Goal: Information Seeking & Learning: Learn about a topic

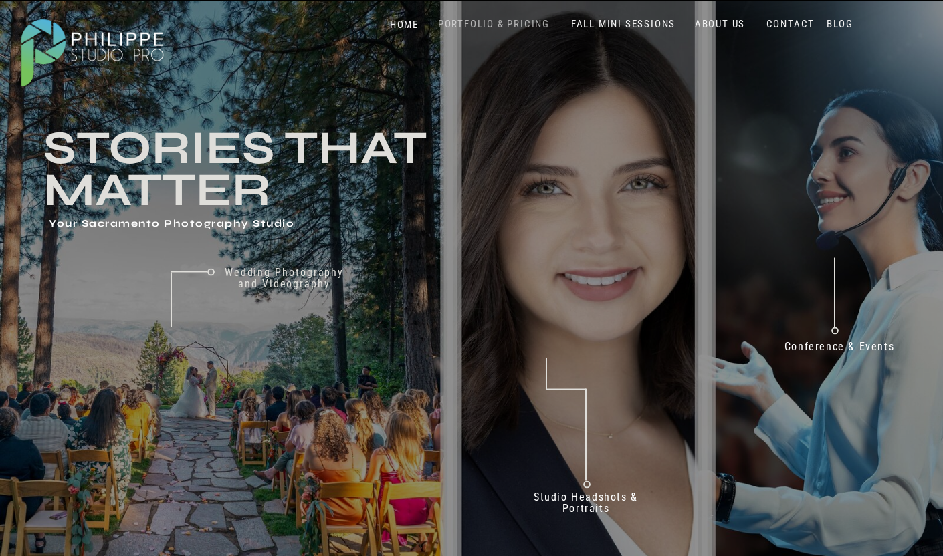
click at [514, 27] on nav "PORTFOLIO & PRICING" at bounding box center [494, 24] width 122 height 13
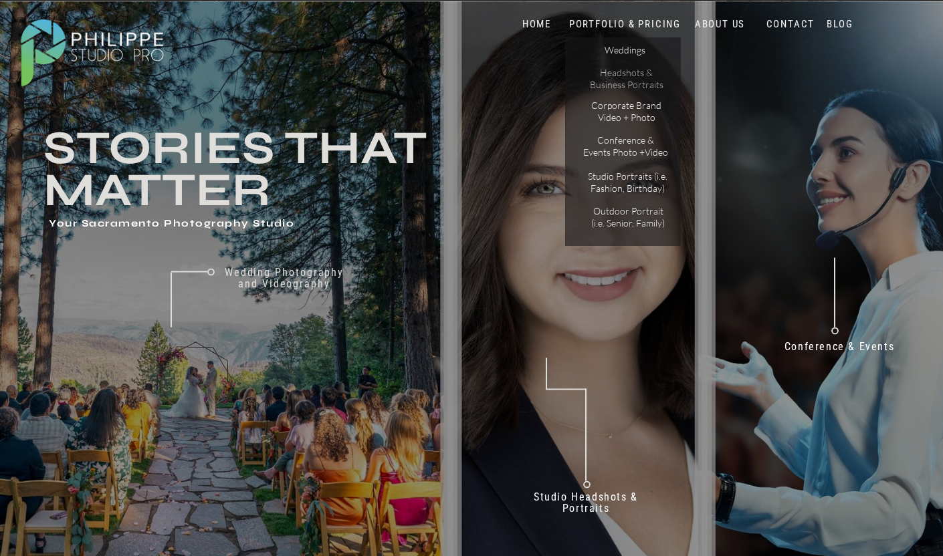
click at [627, 84] on p "Headshots & Business Portraits" at bounding box center [626, 78] width 76 height 23
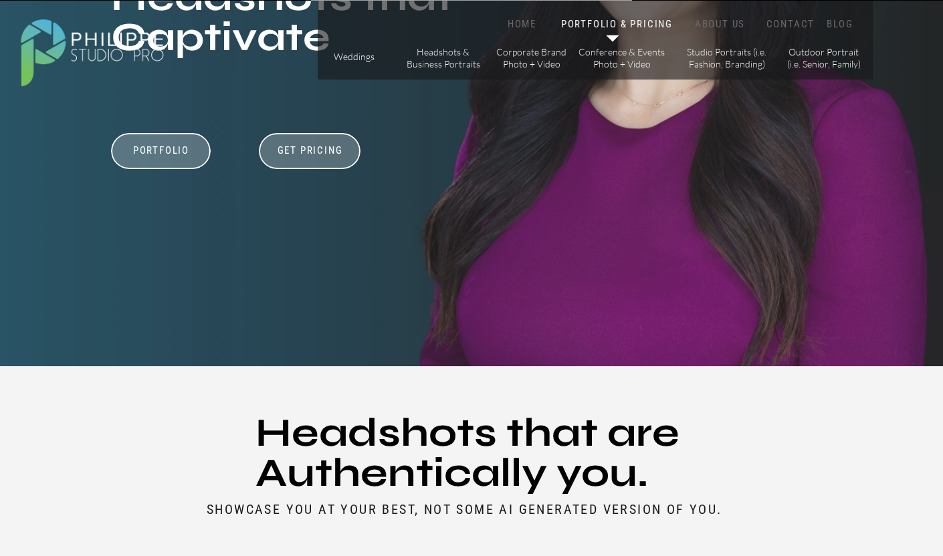
scroll to position [320, 0]
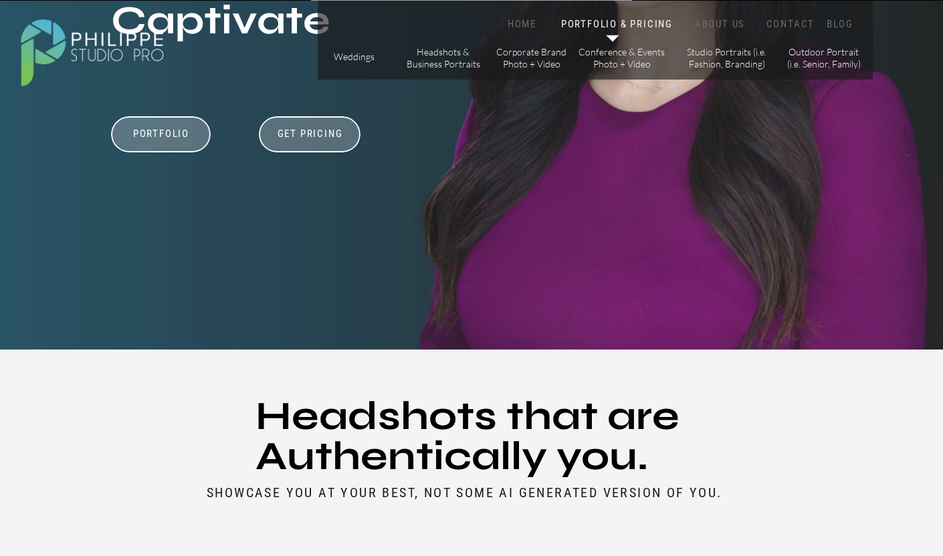
click at [315, 155] on div "Pricing & Availability Portfolio Sacramento Headshots that Captivate Get Pricin…" at bounding box center [471, 15] width 802 height 669
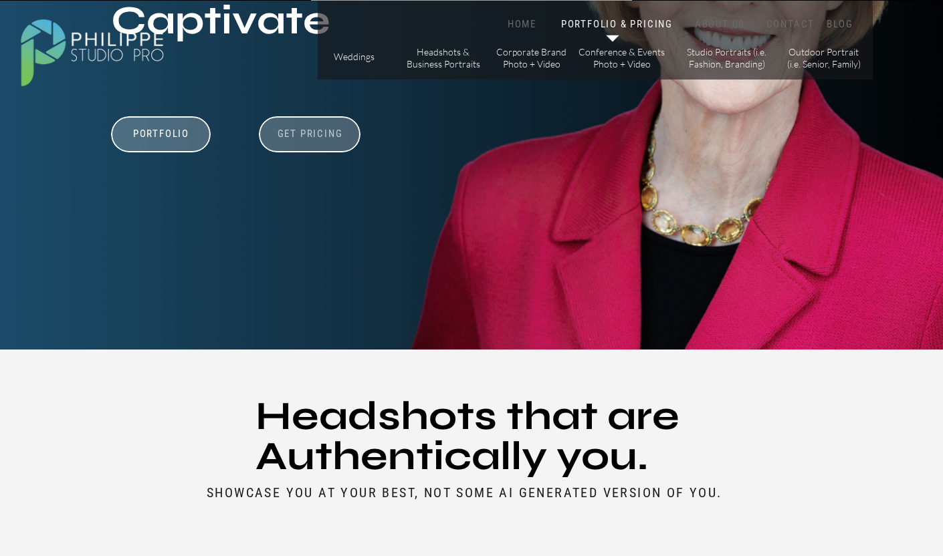
click at [308, 138] on h3 "Get Pricing" at bounding box center [310, 136] width 74 height 16
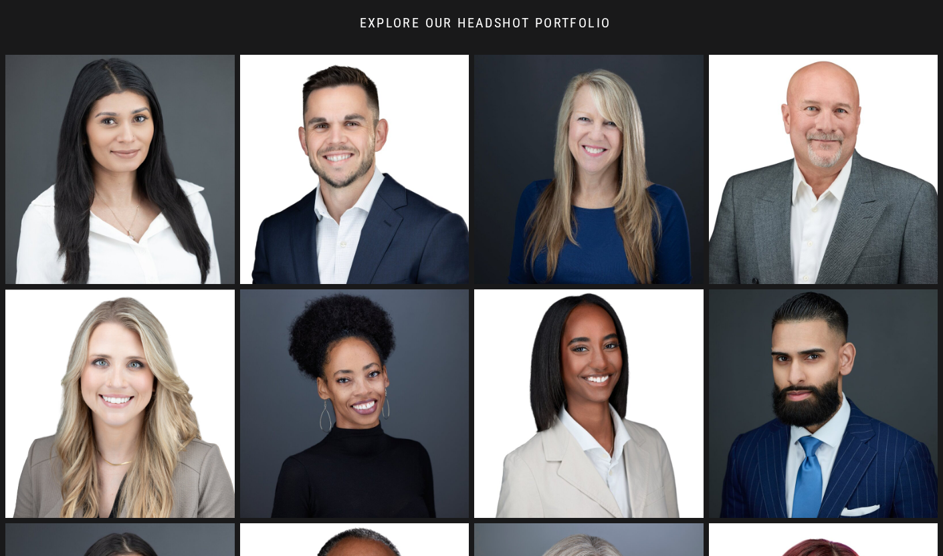
scroll to position [1408, 0]
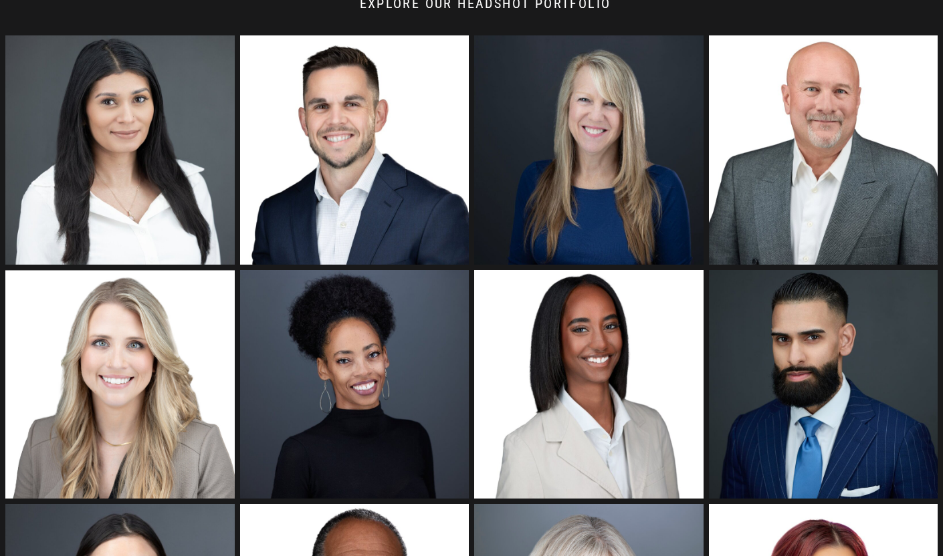
click at [138, 158] on img at bounding box center [119, 149] width 229 height 229
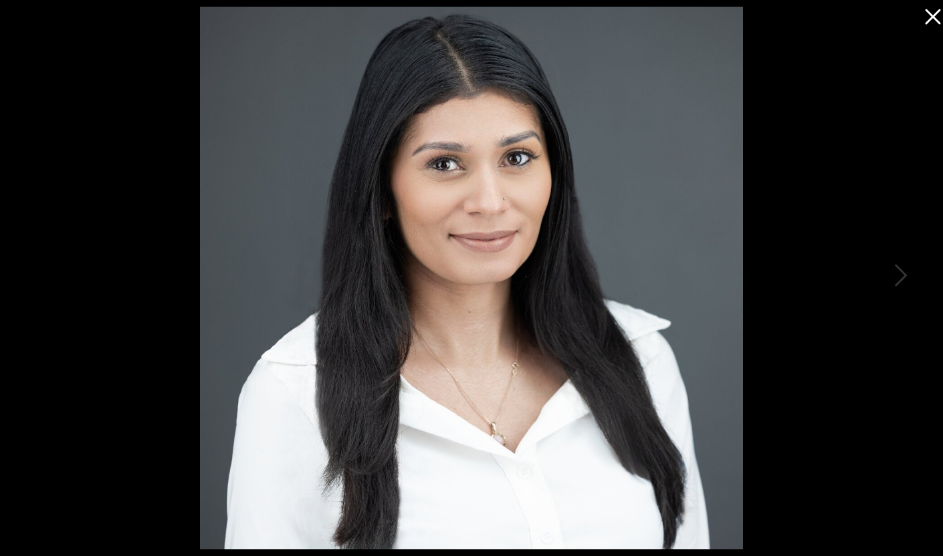
click at [931, 12] on icon at bounding box center [929, 13] width 27 height 27
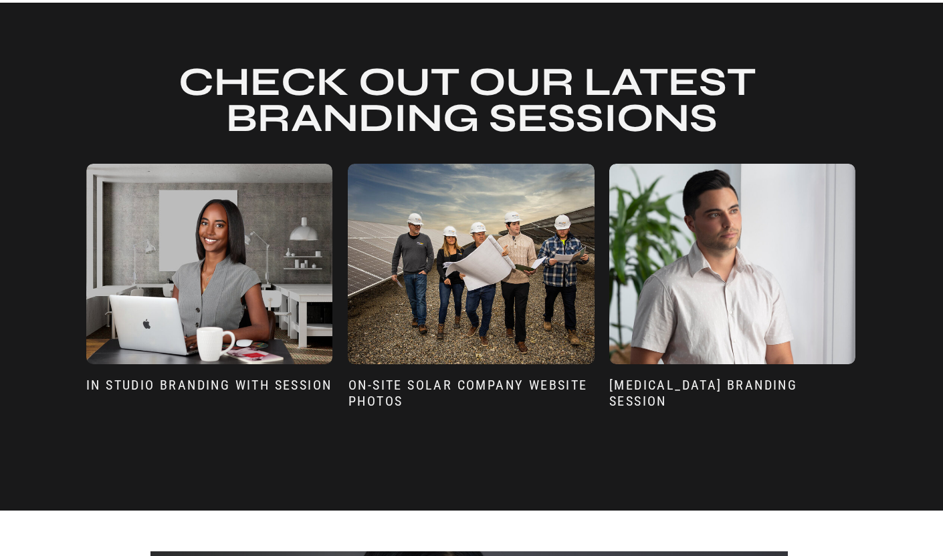
scroll to position [2813, 0]
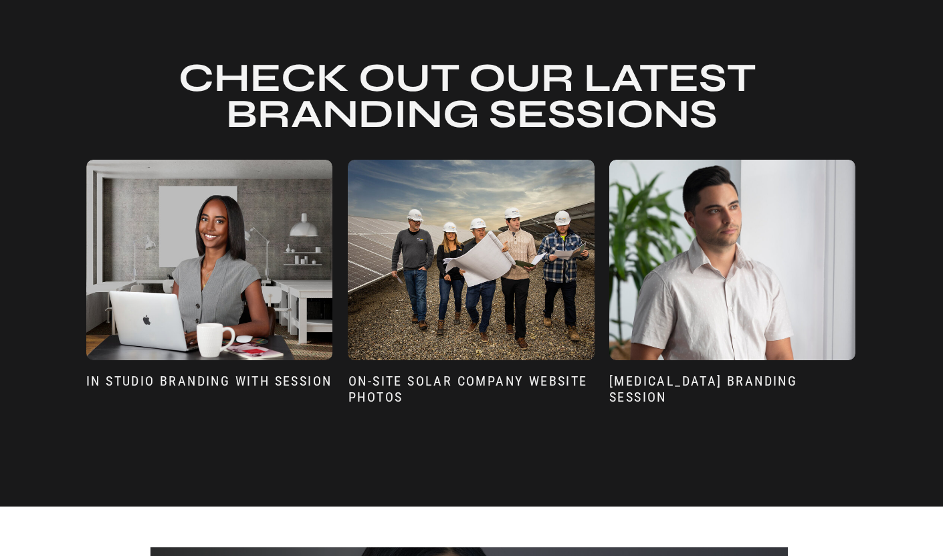
click at [231, 279] on div at bounding box center [209, 260] width 246 height 201
click at [207, 379] on h3 "In Studio Branding with Session" at bounding box center [209, 391] width 246 height 37
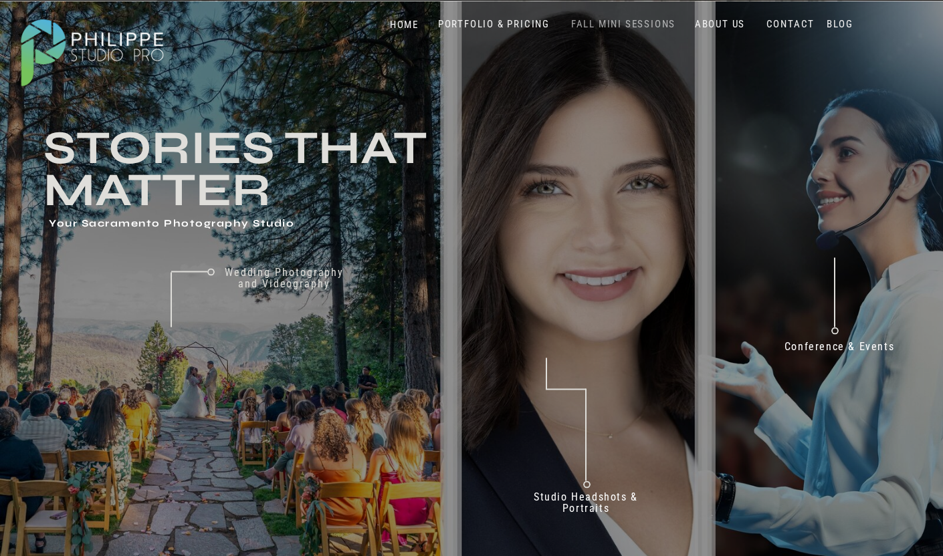
click at [609, 24] on nav "FALL MINI SESSIONS" at bounding box center [623, 24] width 111 height 13
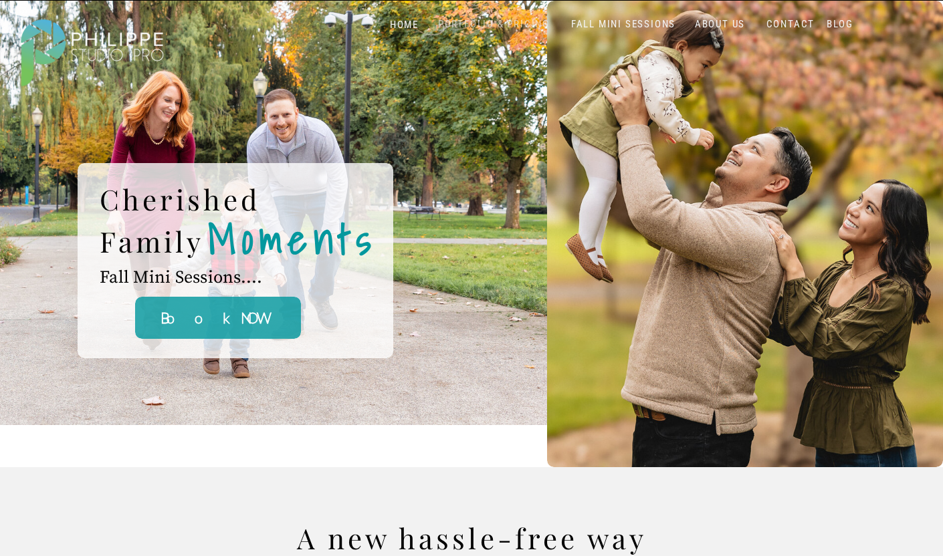
click at [518, 25] on nav "PORTFOLIO & PRICING" at bounding box center [494, 24] width 122 height 13
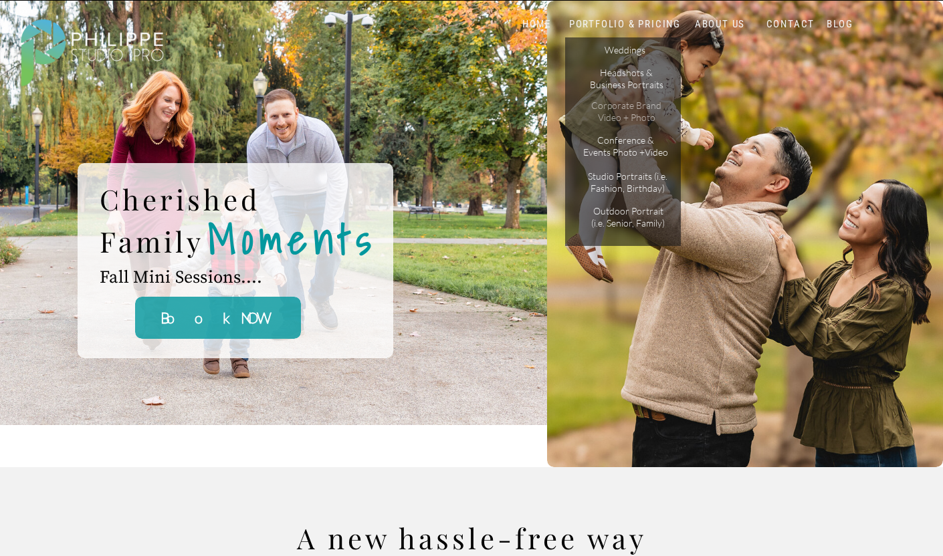
click at [637, 111] on p "Corporate Brand Video + Photo" at bounding box center [626, 111] width 76 height 23
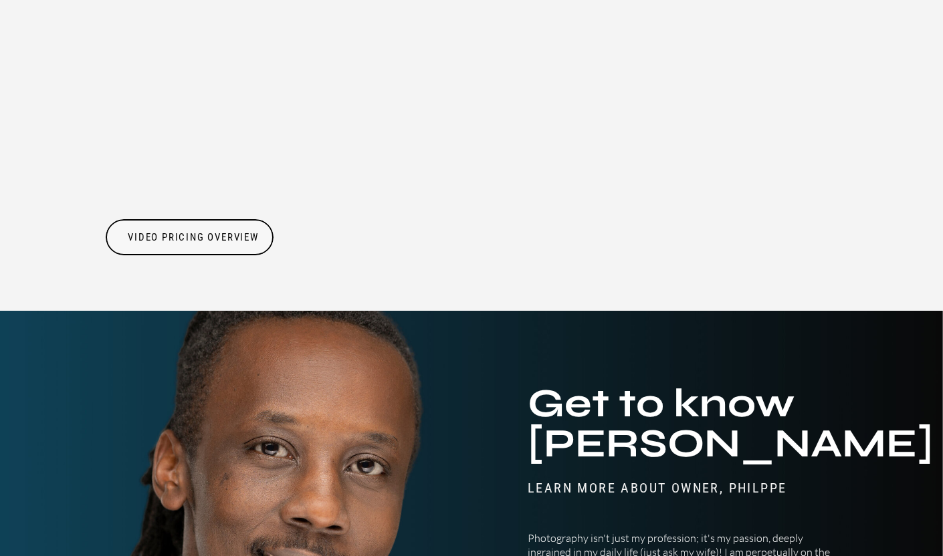
scroll to position [2001, 0]
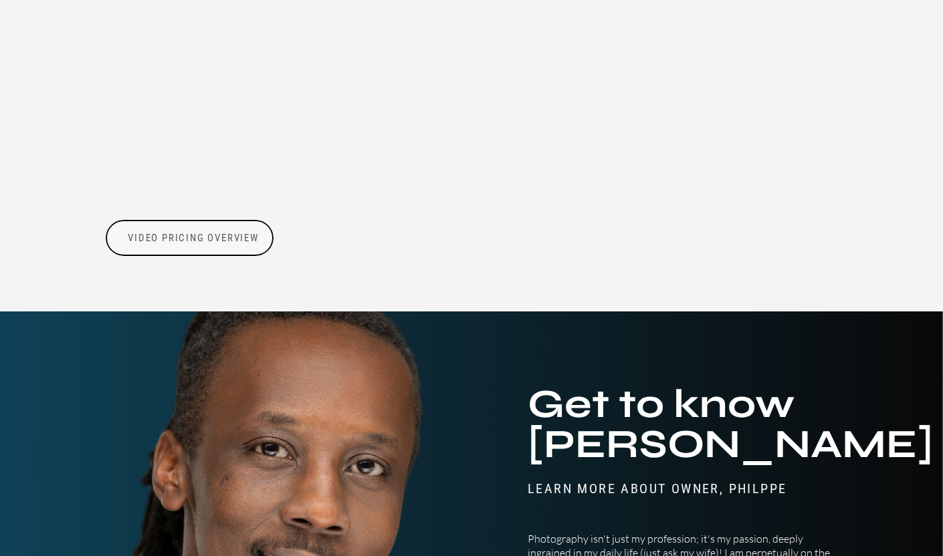
click at [152, 242] on h3 "Video Pricing Overview" at bounding box center [193, 238] width 134 height 13
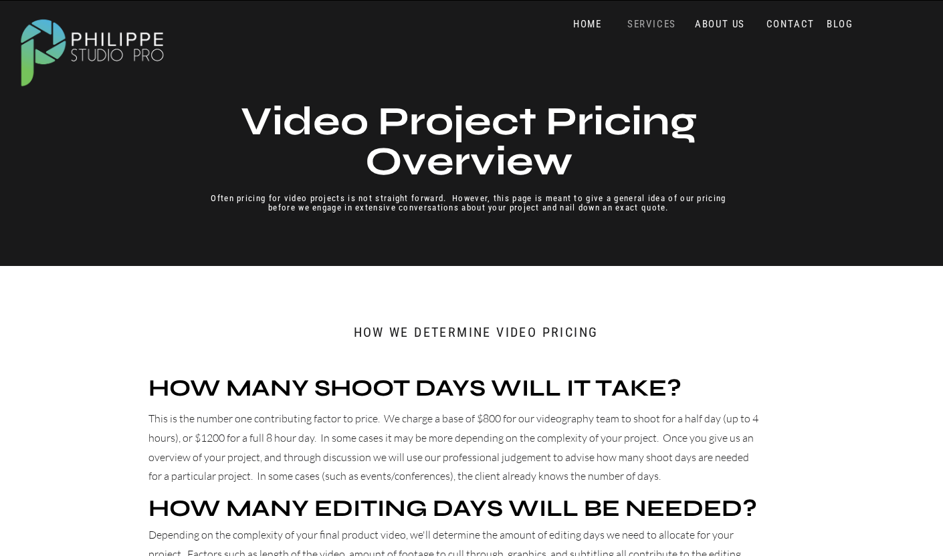
click at [659, 25] on nav "SERVICES" at bounding box center [651, 24] width 55 height 13
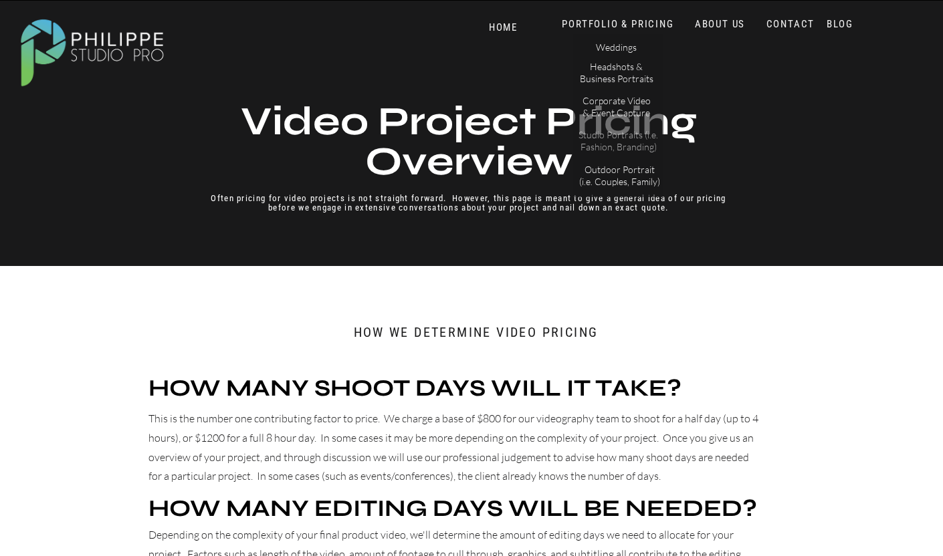
click at [624, 146] on p "Studio Portraits (i.e. Fashion, Branding)" at bounding box center [618, 140] width 90 height 23
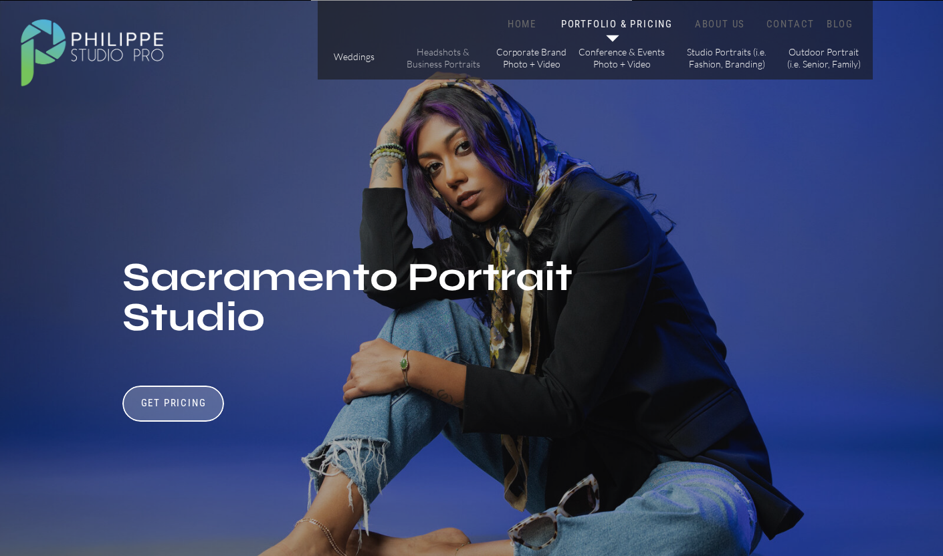
click at [461, 58] on p "Headshots & Business Portraits" at bounding box center [443, 57] width 76 height 23
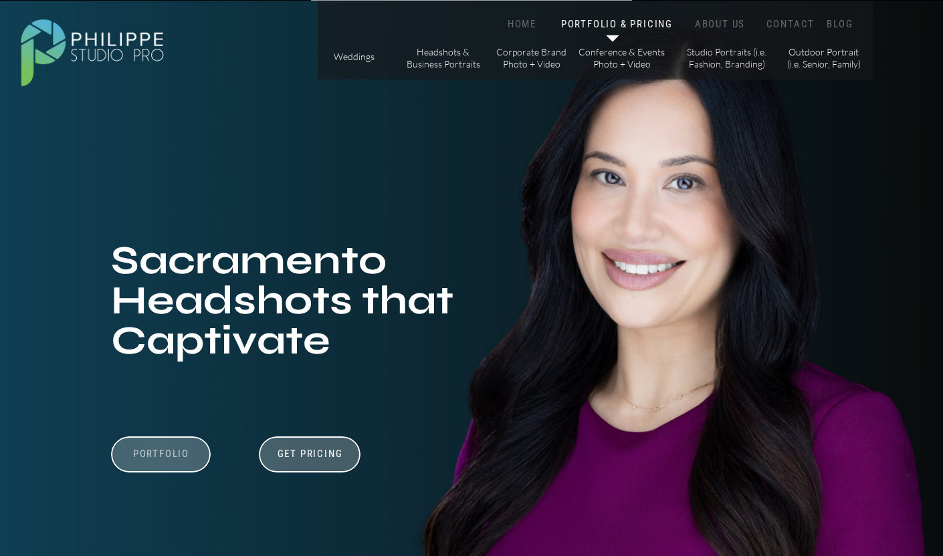
click at [183, 461] on h3 "Portfolio" at bounding box center [161, 460] width 92 height 25
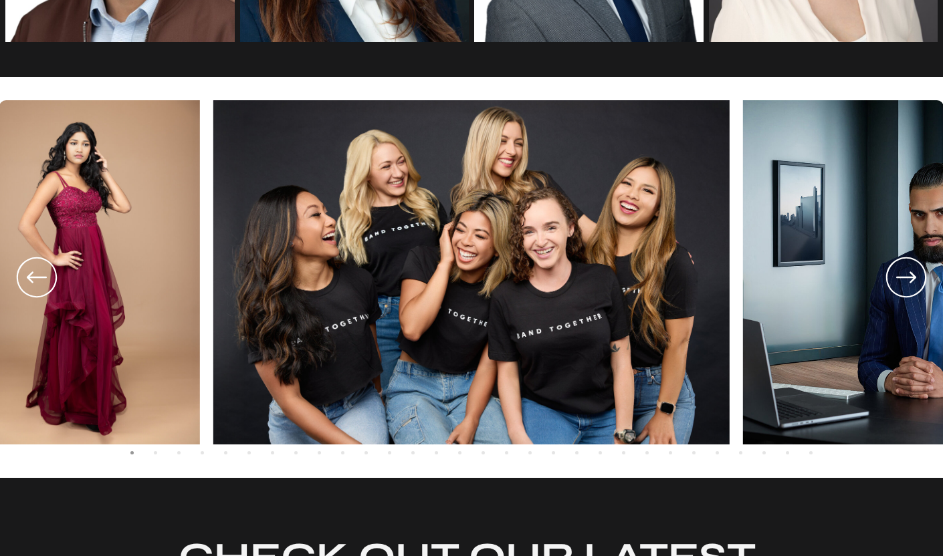
scroll to position [2336, 0]
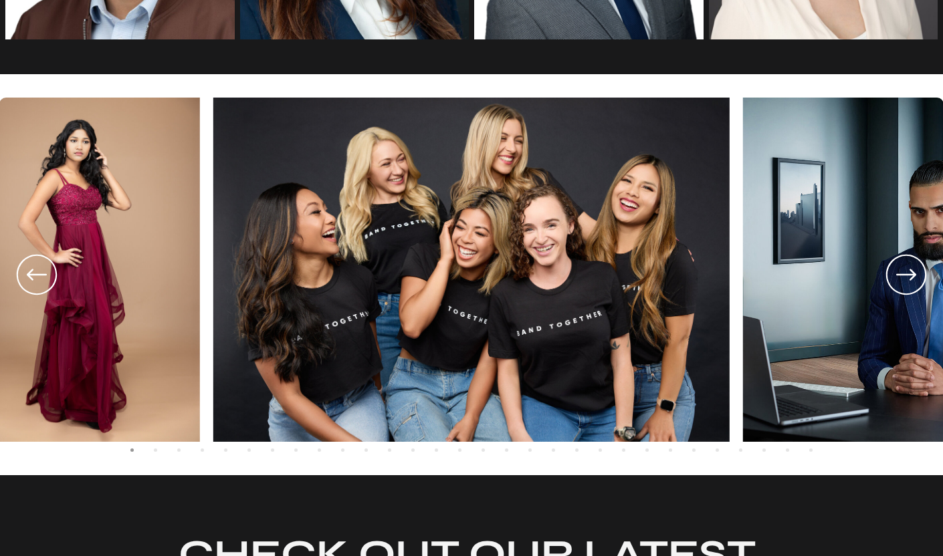
click at [911, 271] on icon at bounding box center [906, 274] width 20 height 11
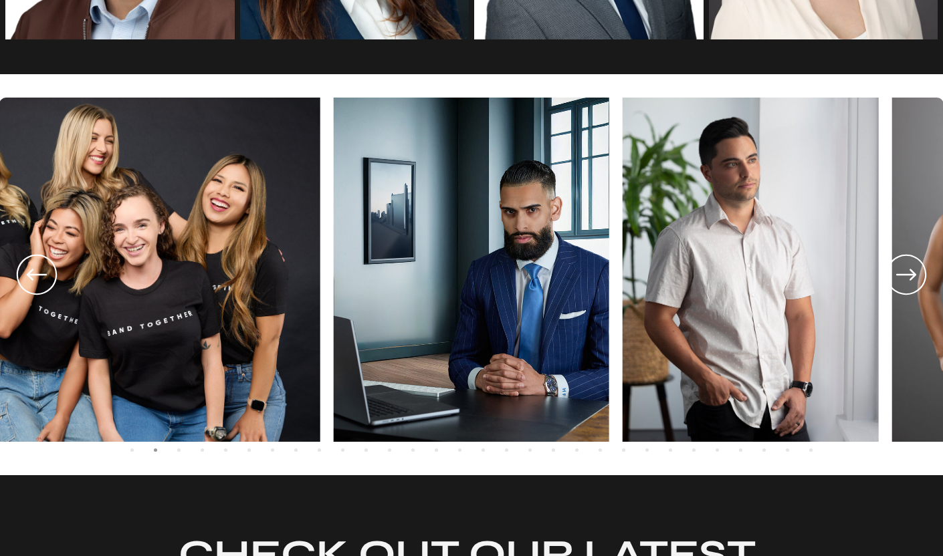
click at [497, 300] on img at bounding box center [471, 270] width 275 height 344
click at [909, 279] on icon at bounding box center [906, 274] width 48 height 49
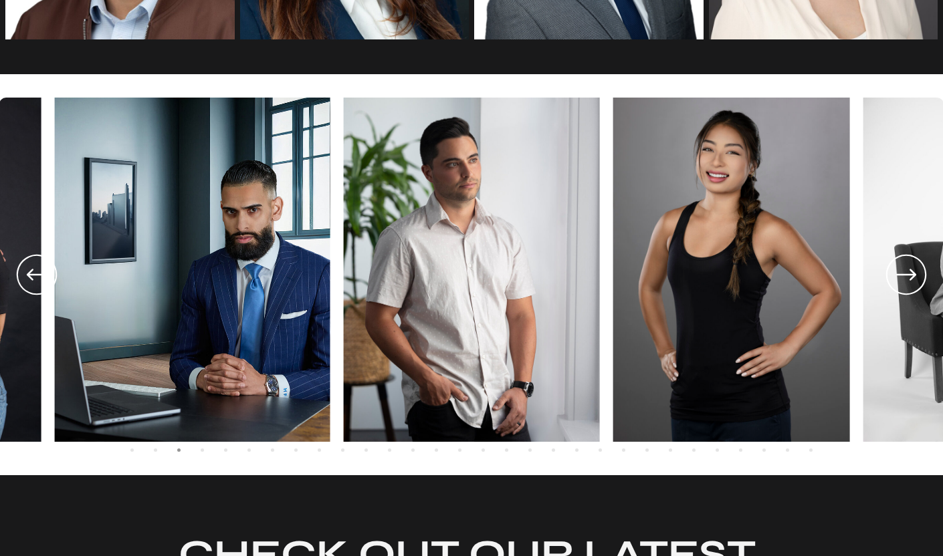
click at [909, 279] on icon at bounding box center [906, 274] width 48 height 49
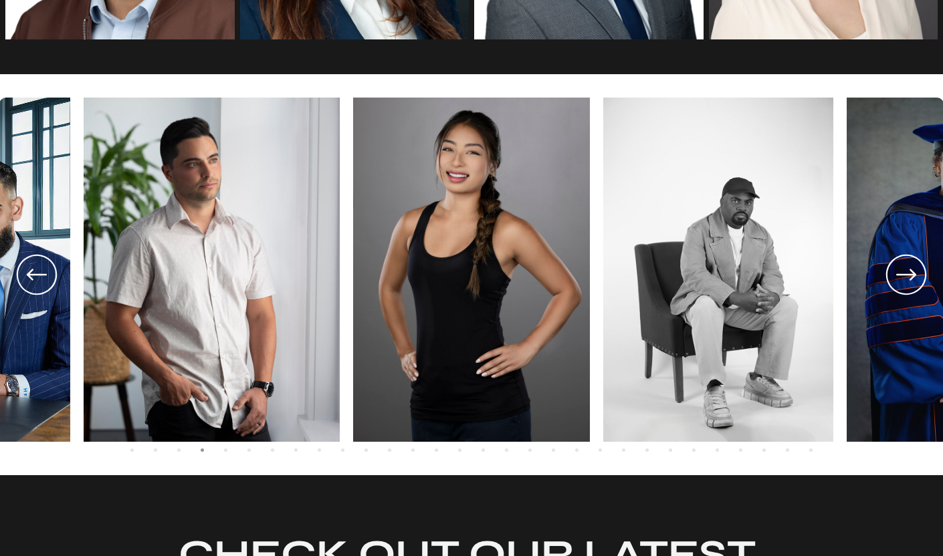
click at [909, 279] on icon at bounding box center [906, 274] width 48 height 49
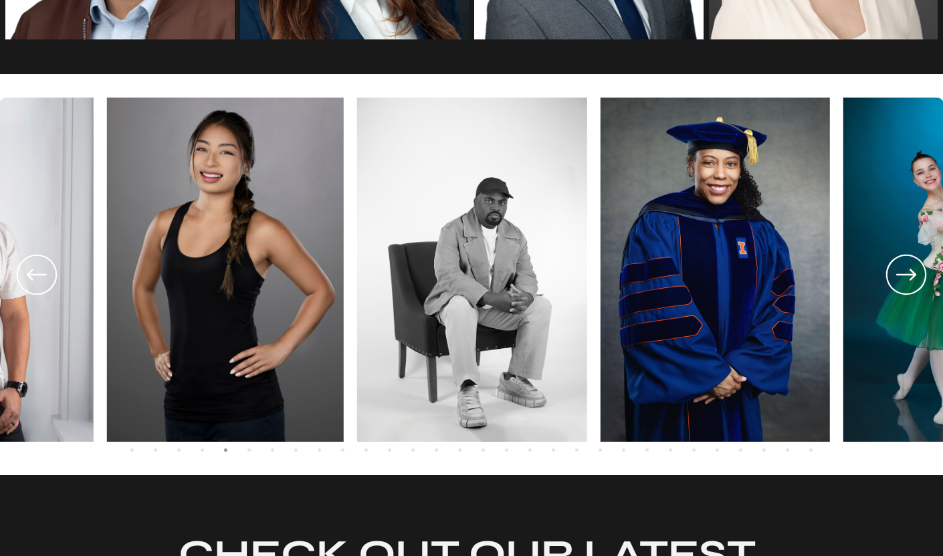
click at [909, 279] on icon at bounding box center [906, 274] width 48 height 49
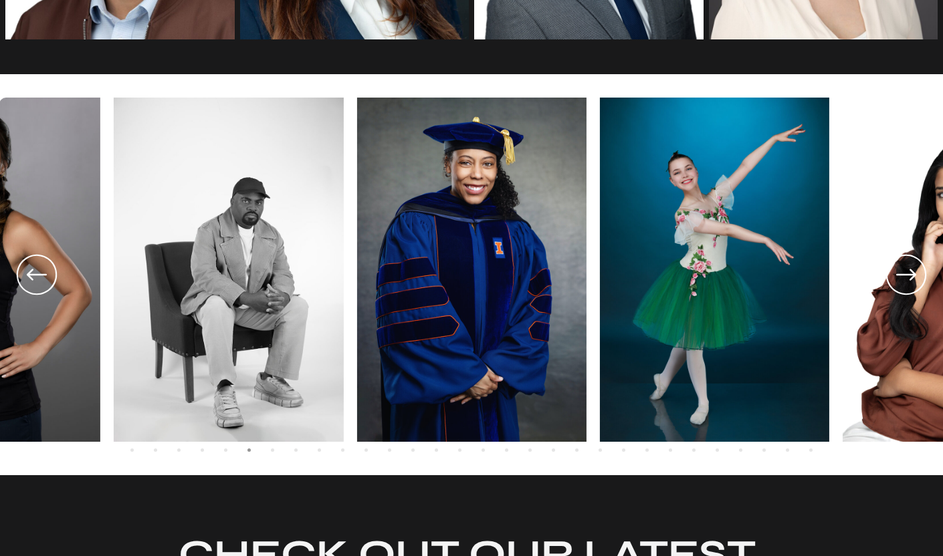
click at [909, 279] on icon at bounding box center [906, 274] width 48 height 49
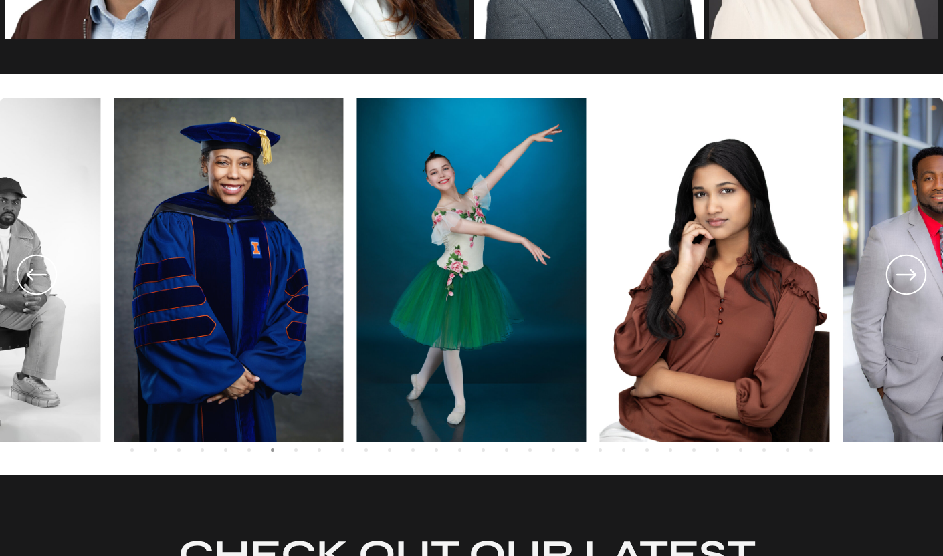
click at [909, 279] on icon at bounding box center [906, 274] width 48 height 49
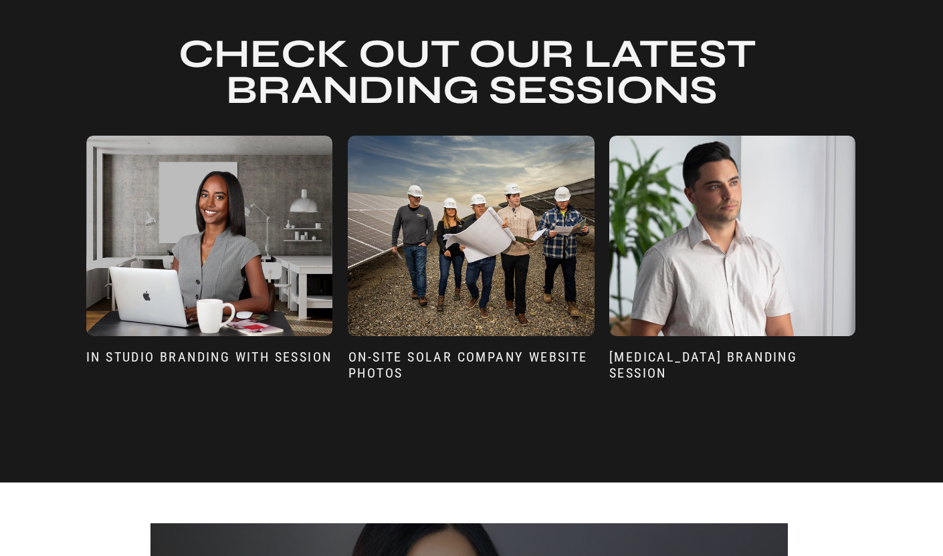
scroll to position [2838, 0]
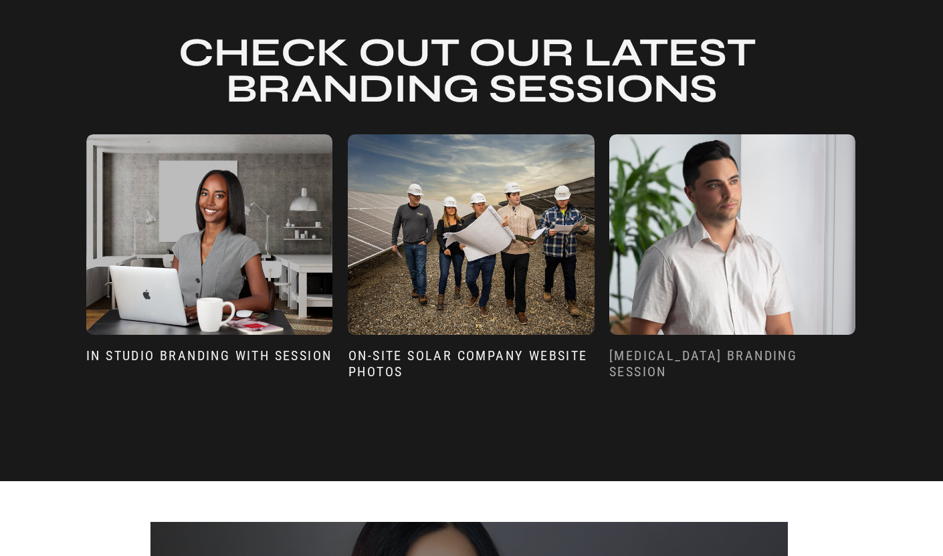
click at [701, 373] on h3 "Speech Language Pathologist Branding SEssion" at bounding box center [732, 368] width 247 height 41
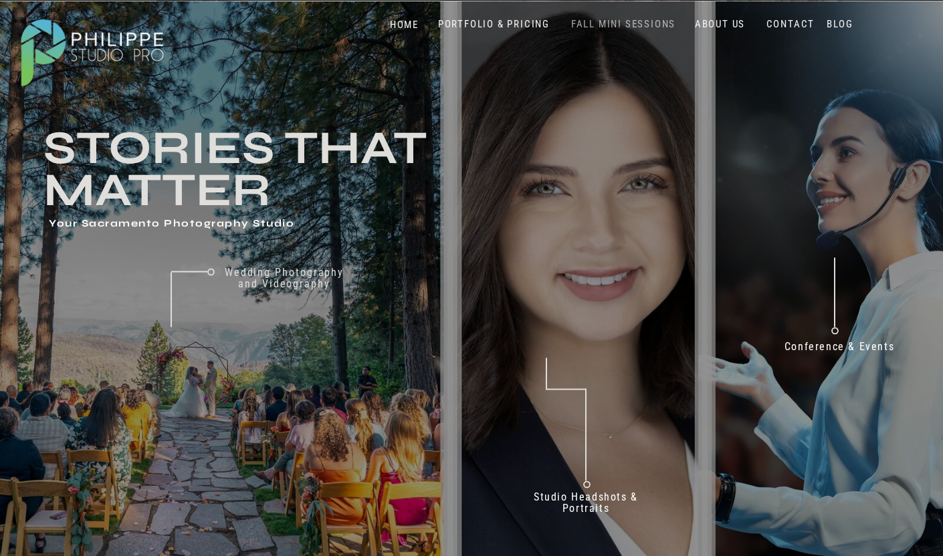
click at [621, 22] on nav "FALL MINI SESSIONS" at bounding box center [623, 24] width 111 height 13
click at [52, 44] on div at bounding box center [92, 51] width 166 height 88
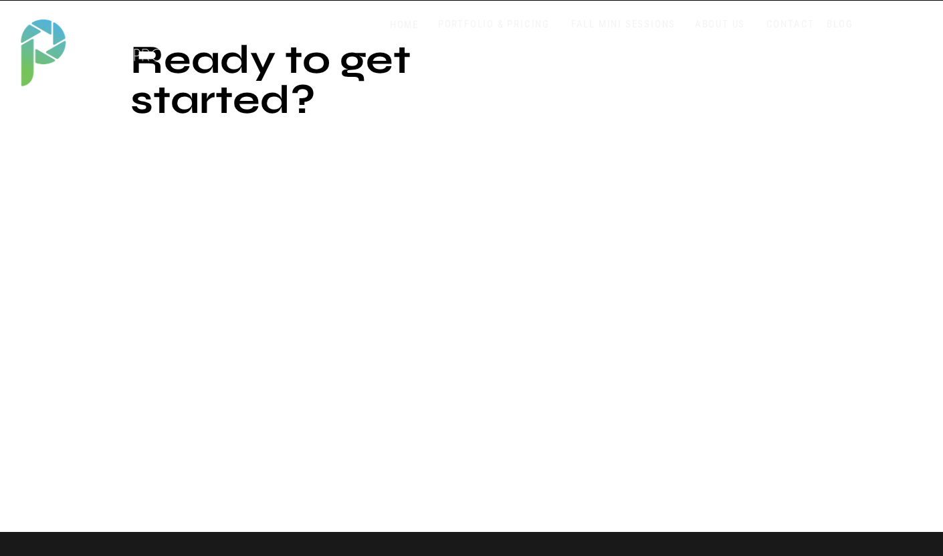
scroll to position [2667, 0]
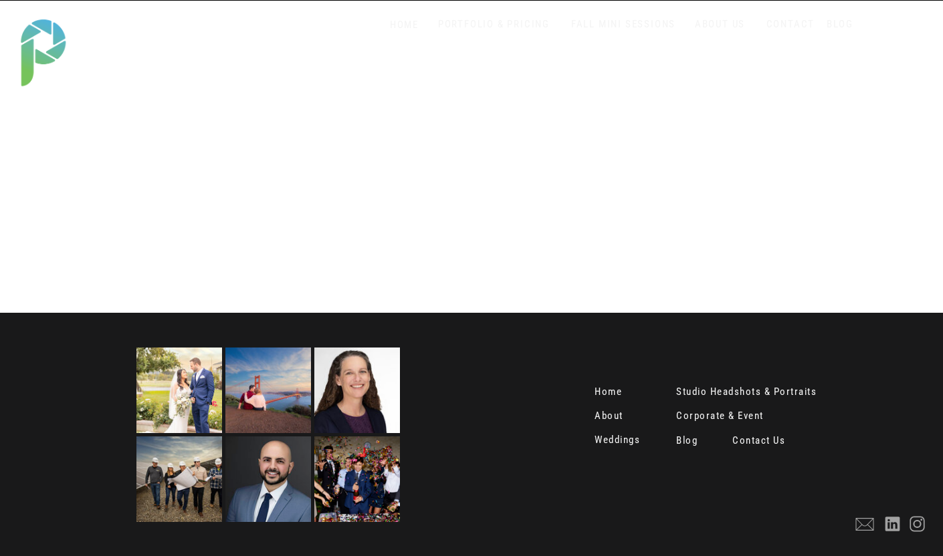
click at [619, 444] on nav "Weddings" at bounding box center [618, 441] width 49 height 13
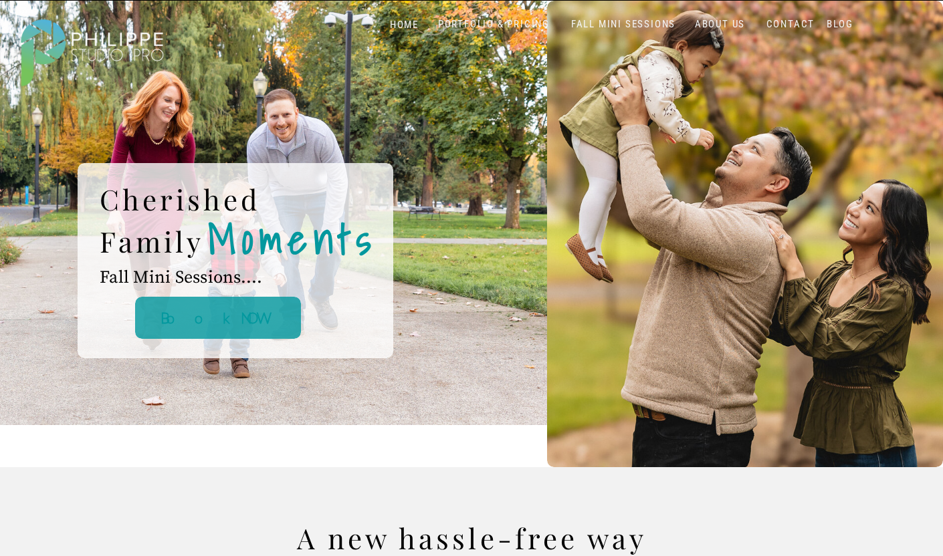
click at [271, 312] on p "Book NOW" at bounding box center [217, 318] width 277 height 26
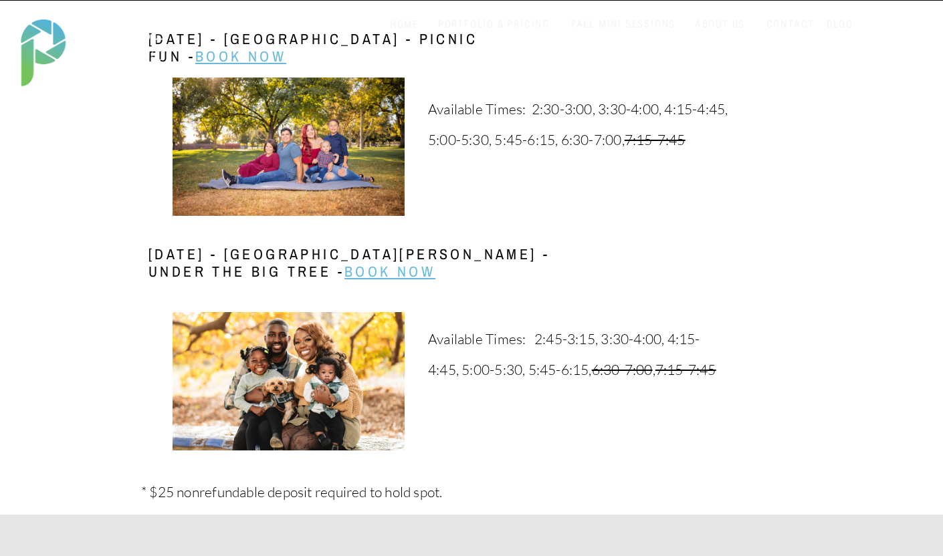
scroll to position [2677, 0]
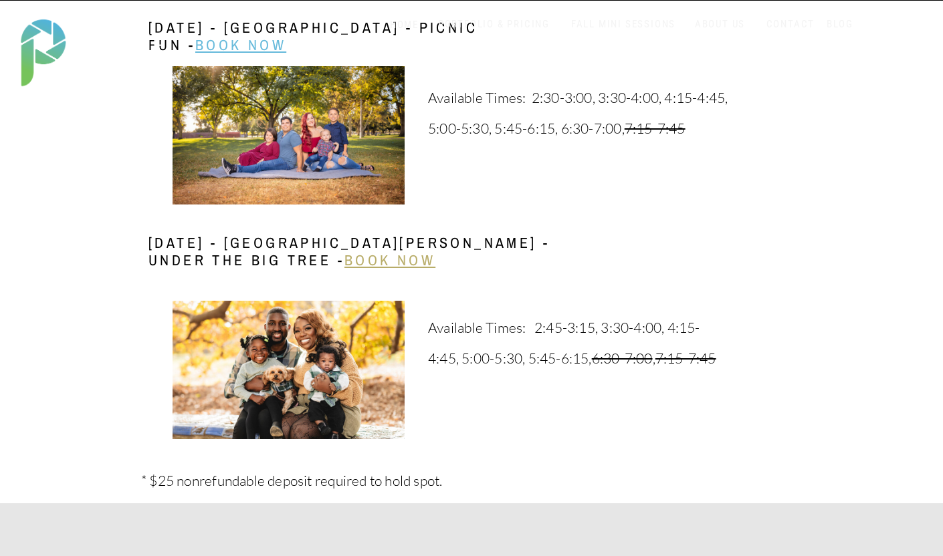
click at [417, 259] on link "Book Now" at bounding box center [389, 260] width 91 height 20
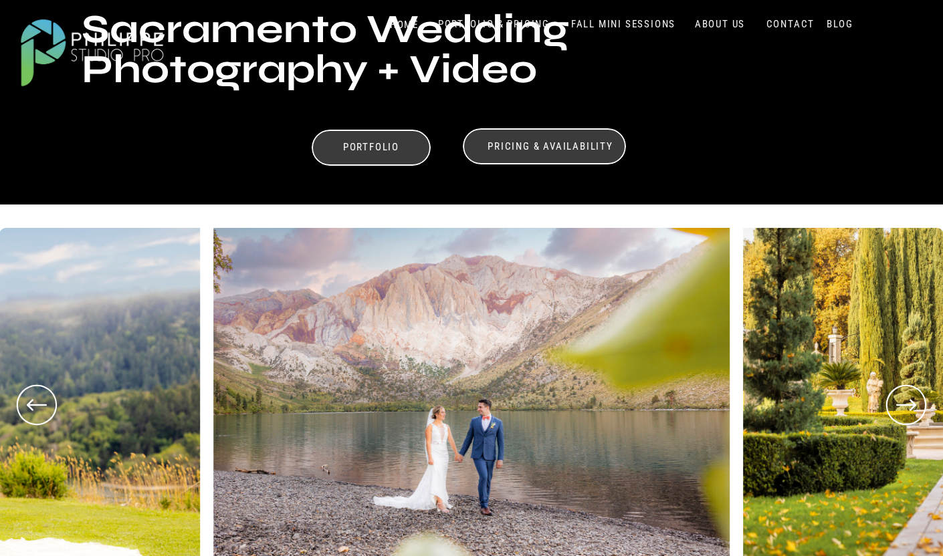
scroll to position [386, 0]
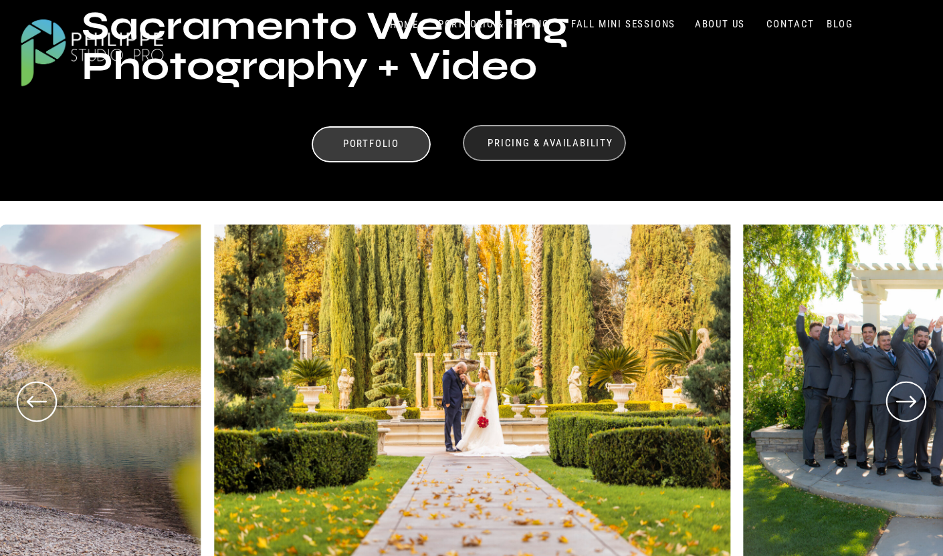
click at [532, 136] on div at bounding box center [544, 143] width 163 height 36
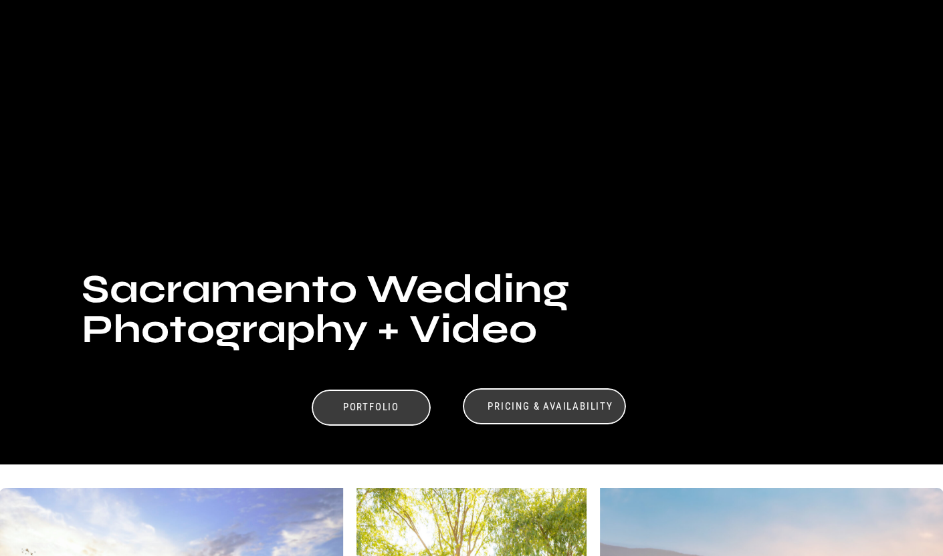
scroll to position [0, 0]
